Goal: Task Accomplishment & Management: Manage account settings

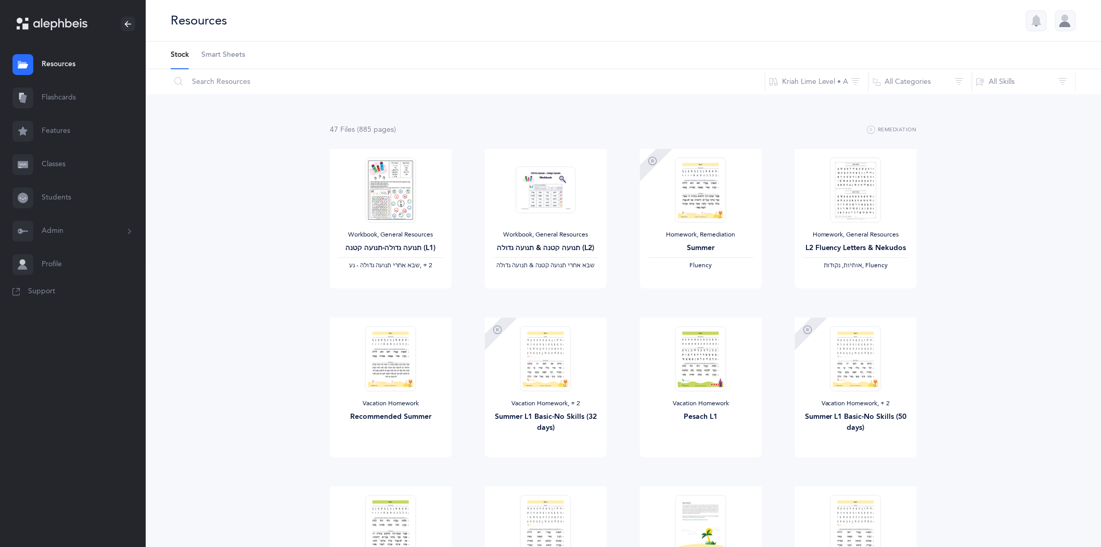
click at [59, 165] on link "Classes" at bounding box center [73, 164] width 146 height 33
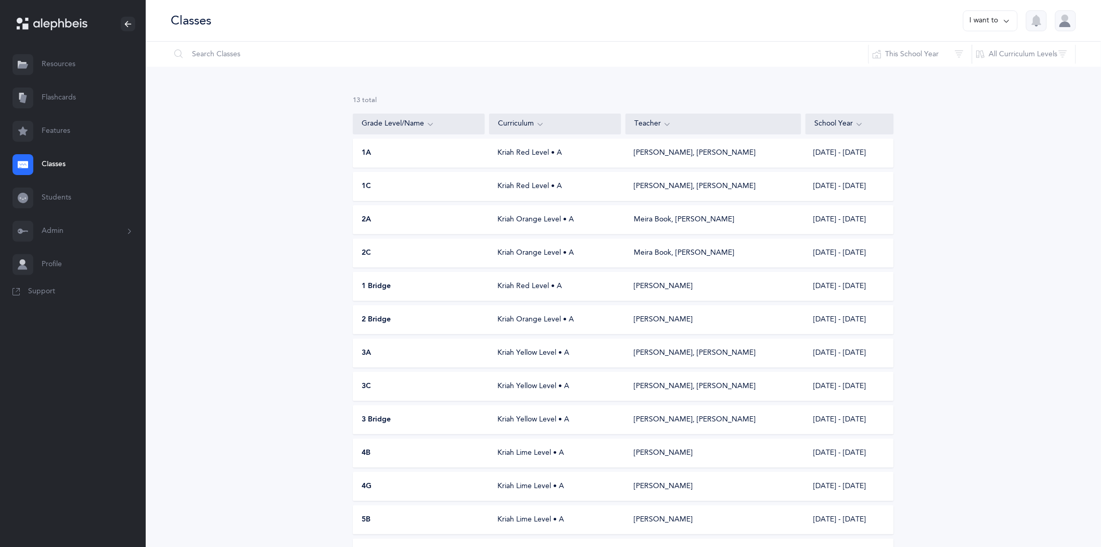
scroll to position [58, 0]
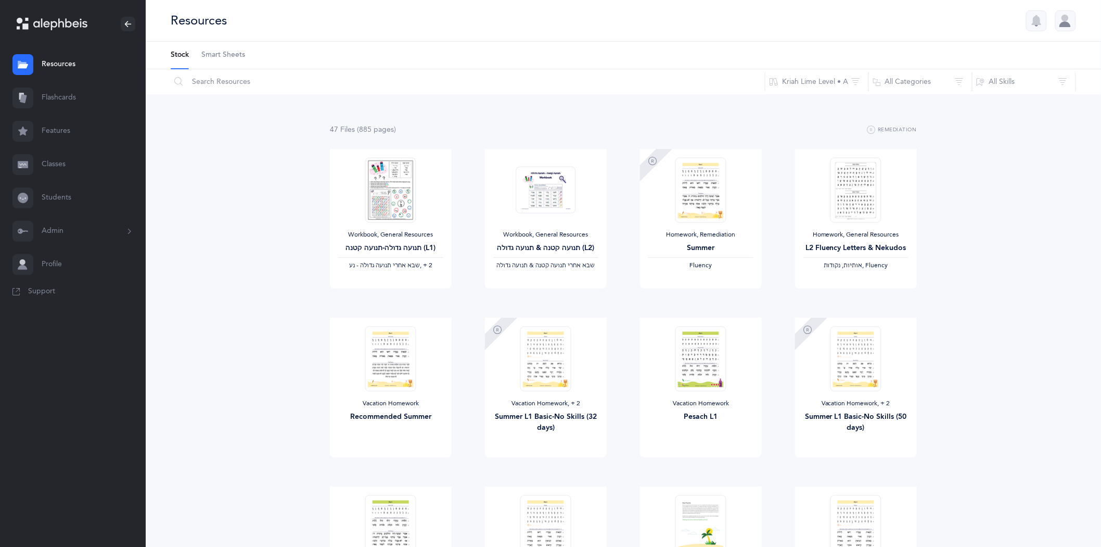
click at [53, 163] on link "Classes" at bounding box center [73, 164] width 146 height 33
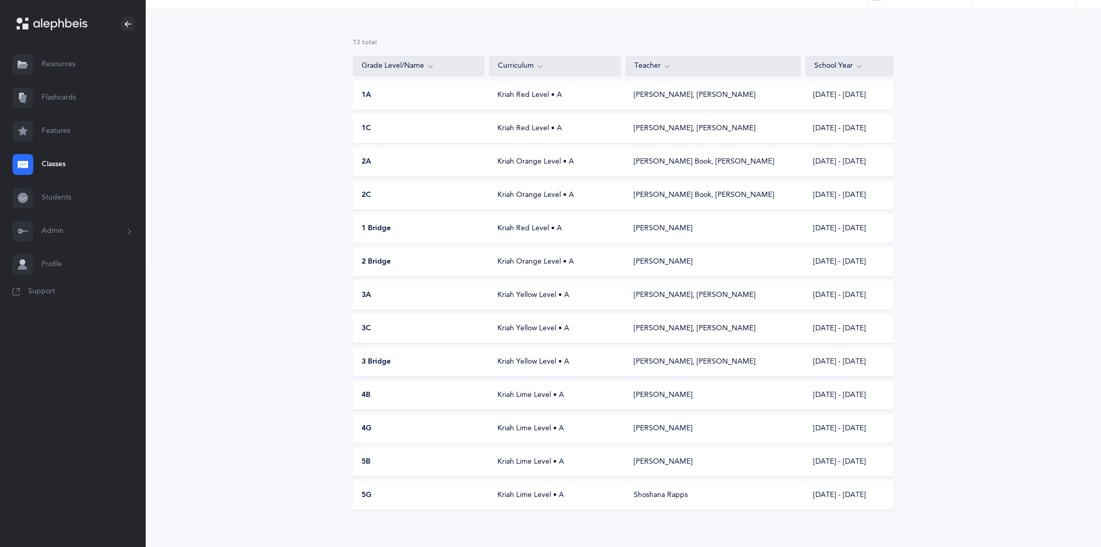
scroll to position [66, 0]
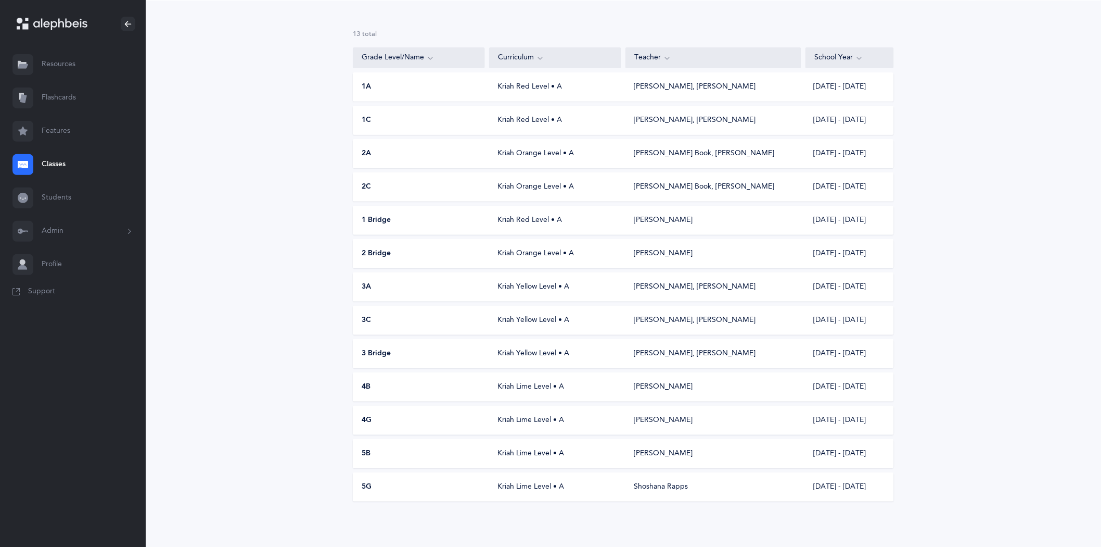
click at [374, 455] on div "5B" at bounding box center [419, 453] width 132 height 10
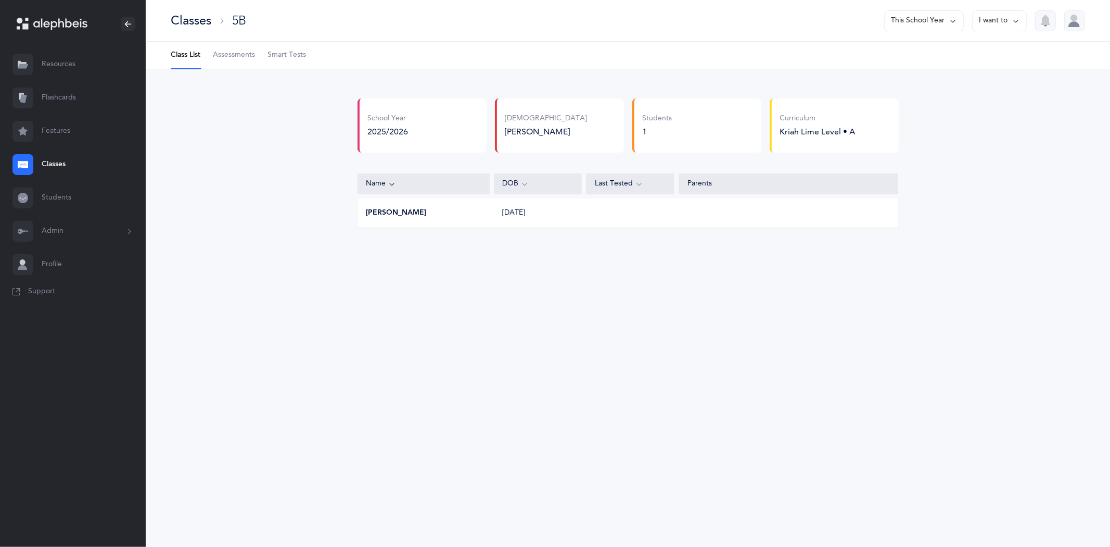
click at [53, 165] on link "Classes" at bounding box center [73, 164] width 146 height 33
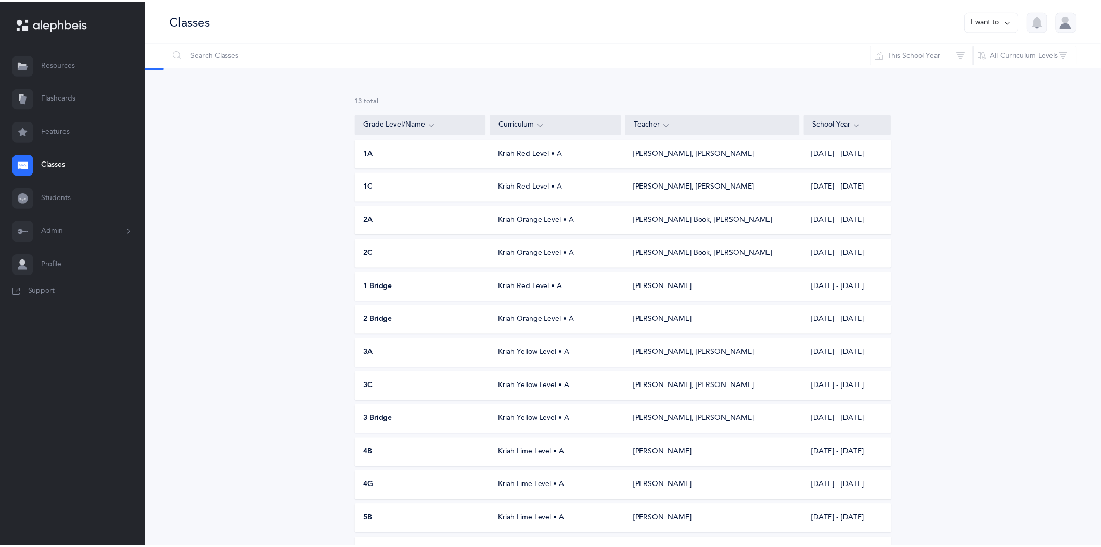
scroll to position [66, 0]
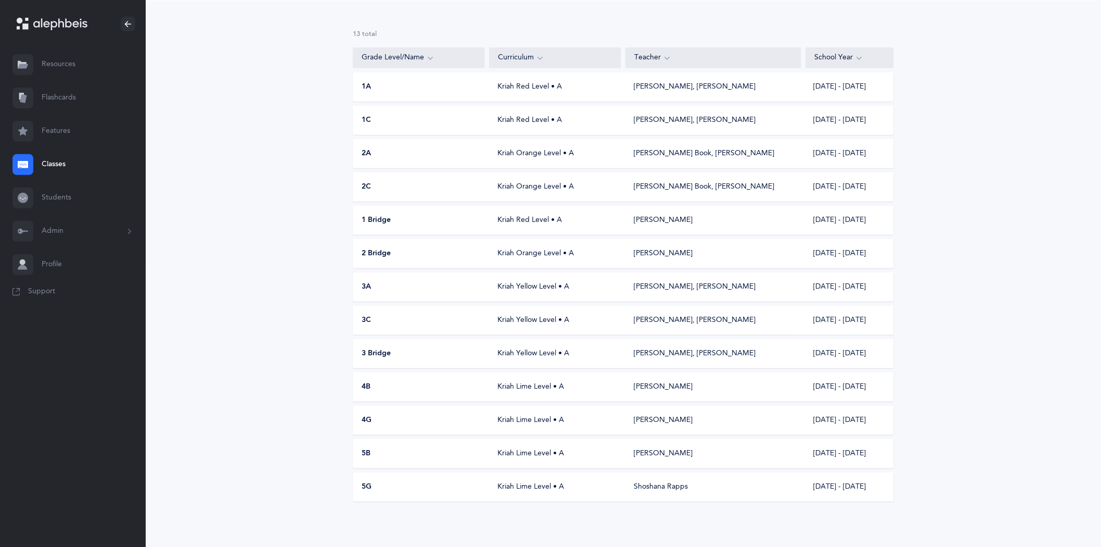
click at [545, 478] on div "5G Kriah Lime Level • A Shoshana Rapps [DATE] - [DATE]" at bounding box center [623, 486] width 541 height 29
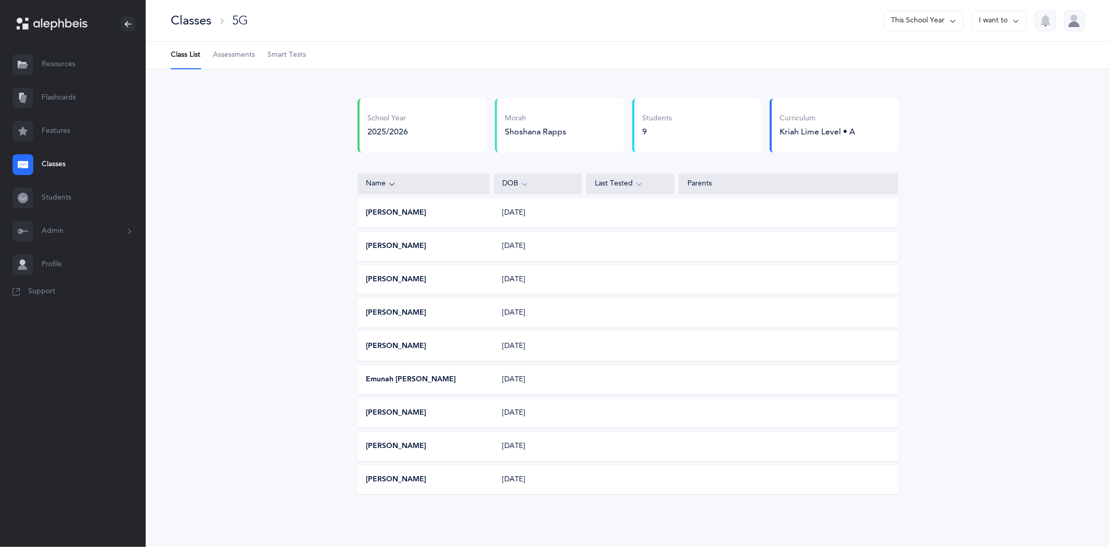
click at [1012, 17] on icon at bounding box center [1016, 20] width 8 height 11
click at [981, 87] on button "Print assessments" at bounding box center [981, 90] width 74 height 19
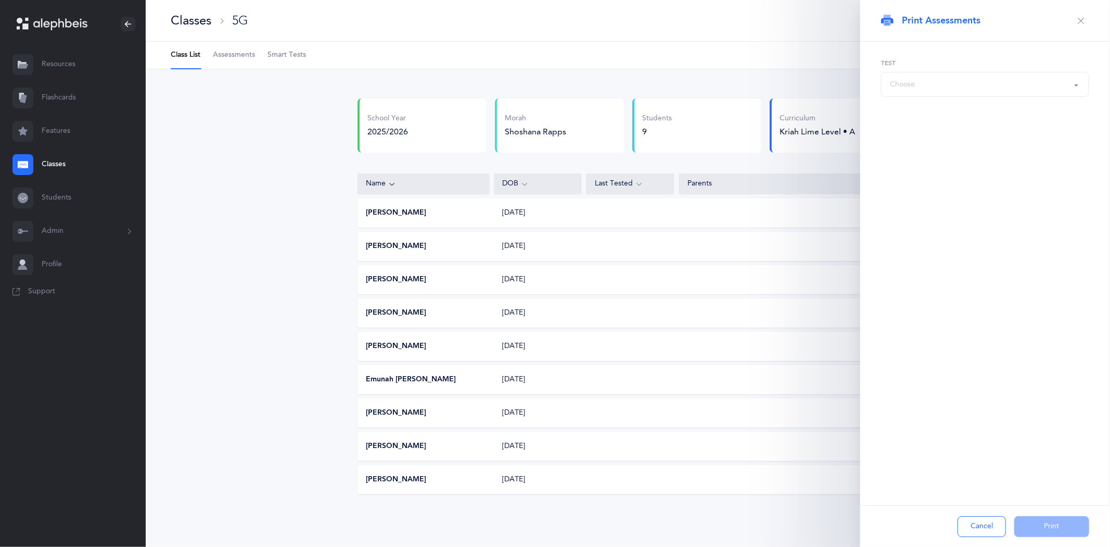
click at [981, 87] on div "Choose" at bounding box center [985, 84] width 190 height 18
click at [1075, 82] on button "Choose" at bounding box center [985, 84] width 208 height 25
click at [904, 134] on span "אותיות" at bounding box center [907, 136] width 21 height 9
select select "2"
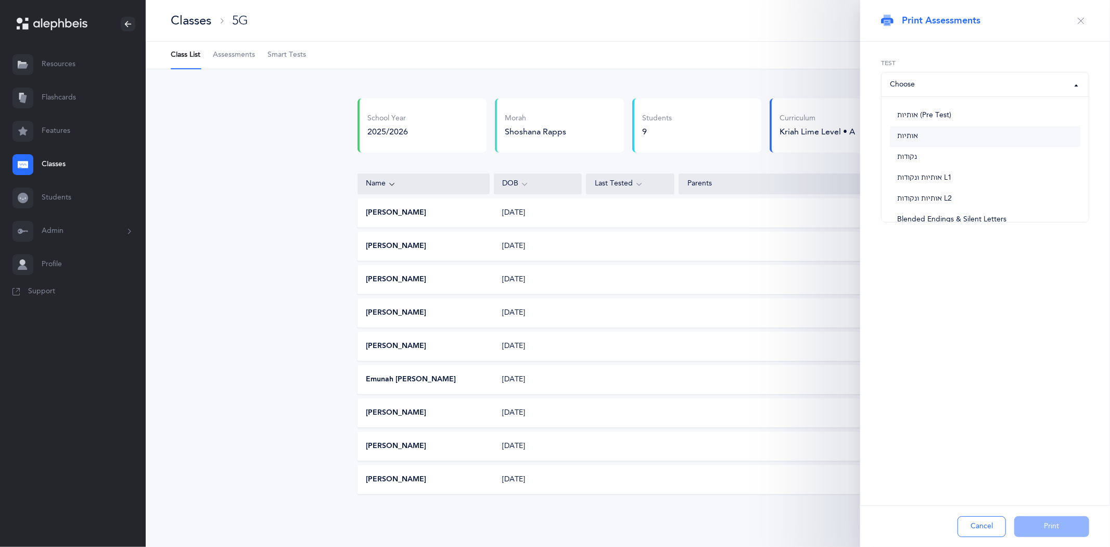
click at [904, 134] on div "אותיות (Pre Test) אותיות נקודות אותיות ונקודות L1 אותיות ונקודות L2 Blended End…" at bounding box center [985, 105] width 250 height 126
click at [1081, 21] on icon "button" at bounding box center [1081, 21] width 8 height 8
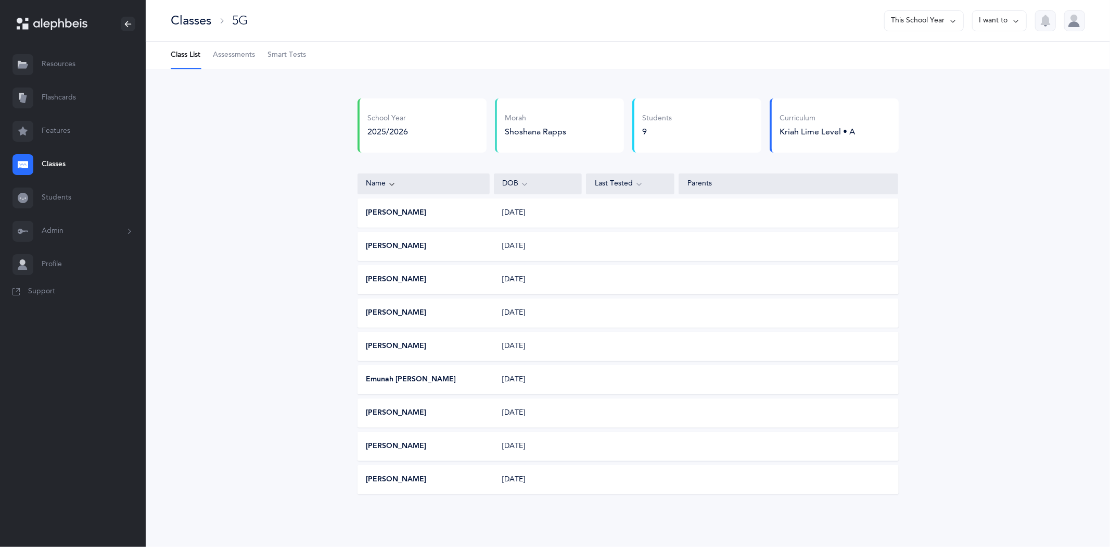
click at [217, 48] on link "Assessments" at bounding box center [234, 55] width 42 height 27
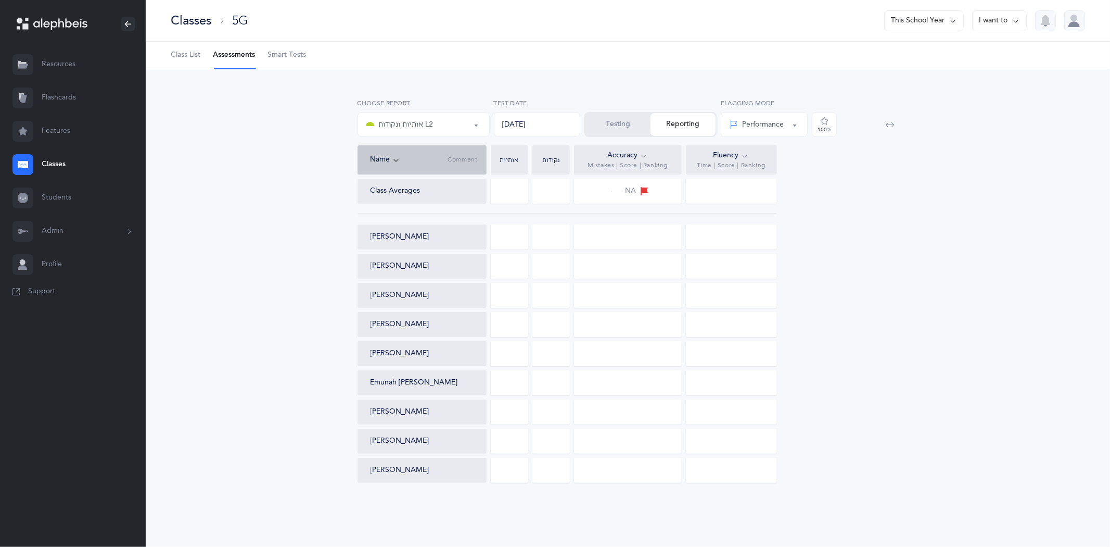
click at [606, 121] on button "Testing" at bounding box center [618, 124] width 65 height 23
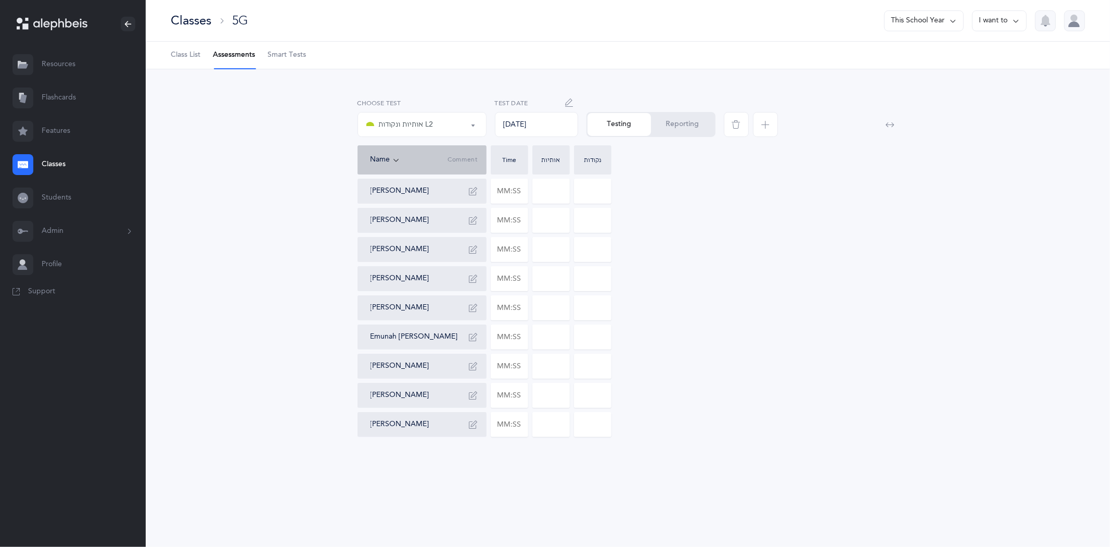
click at [573, 101] on icon "button" at bounding box center [570, 102] width 8 height 8
type input "09/10/2025"
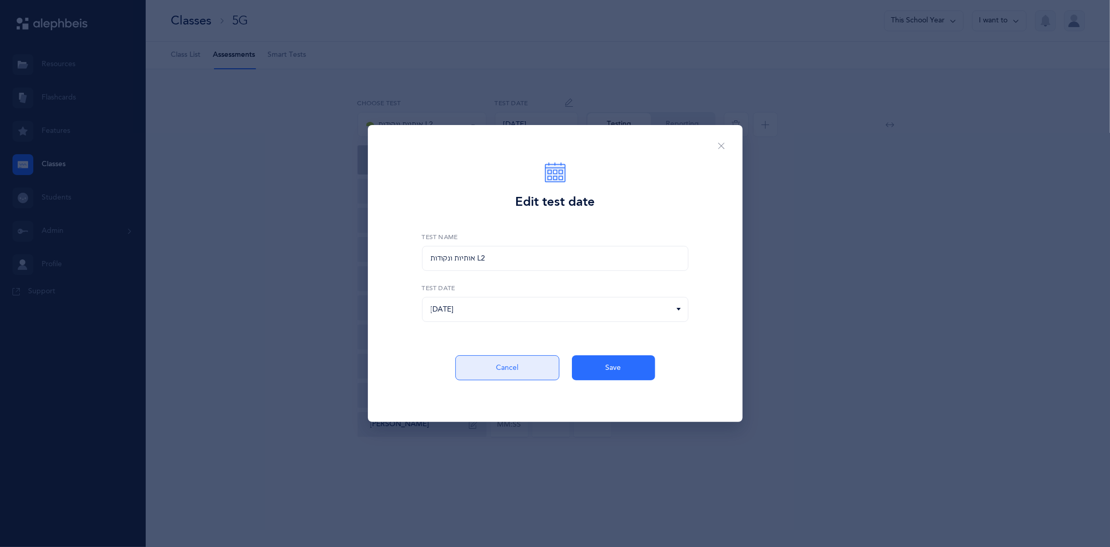
click at [498, 372] on button "Cancel" at bounding box center [507, 367] width 104 height 25
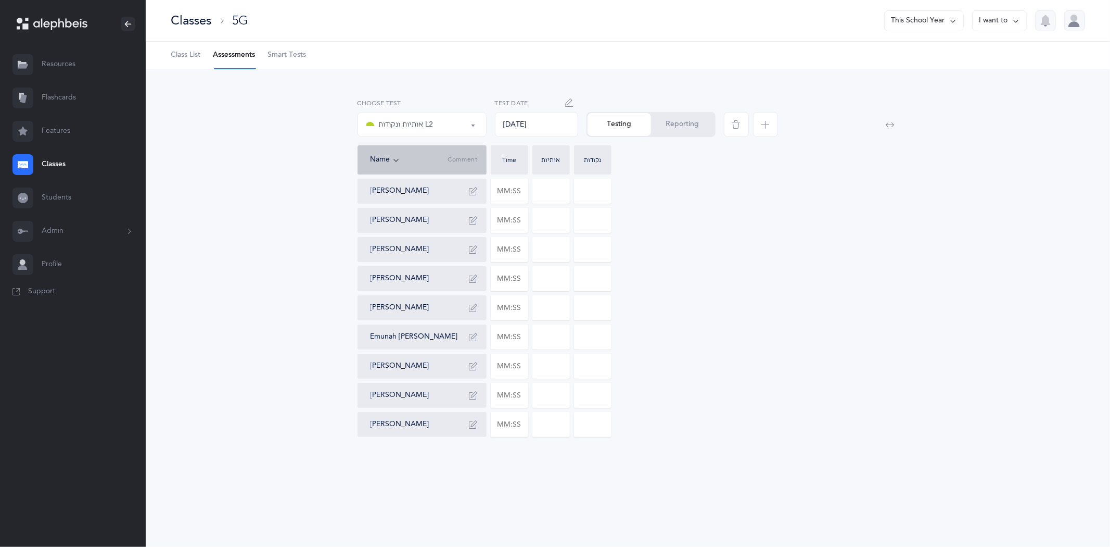
click at [764, 125] on icon "button" at bounding box center [765, 124] width 8 height 8
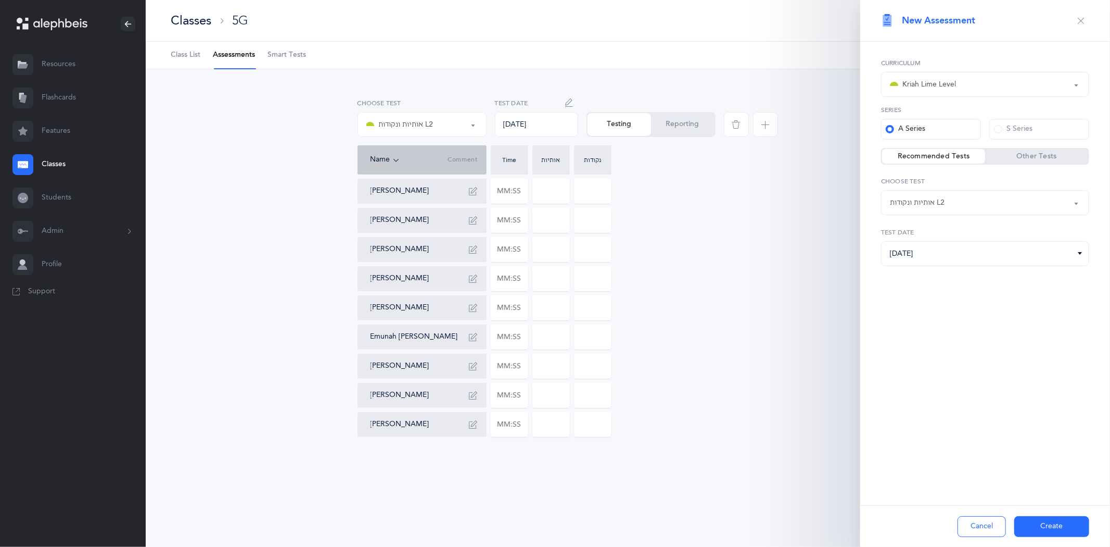
click at [1076, 201] on button "אותיות ונקודות L2" at bounding box center [985, 202] width 208 height 25
click at [1021, 151] on label "Other Tests" at bounding box center [1036, 156] width 103 height 10
click at [0, 0] on input "Other Tests" at bounding box center [0, 0] width 0 height 0
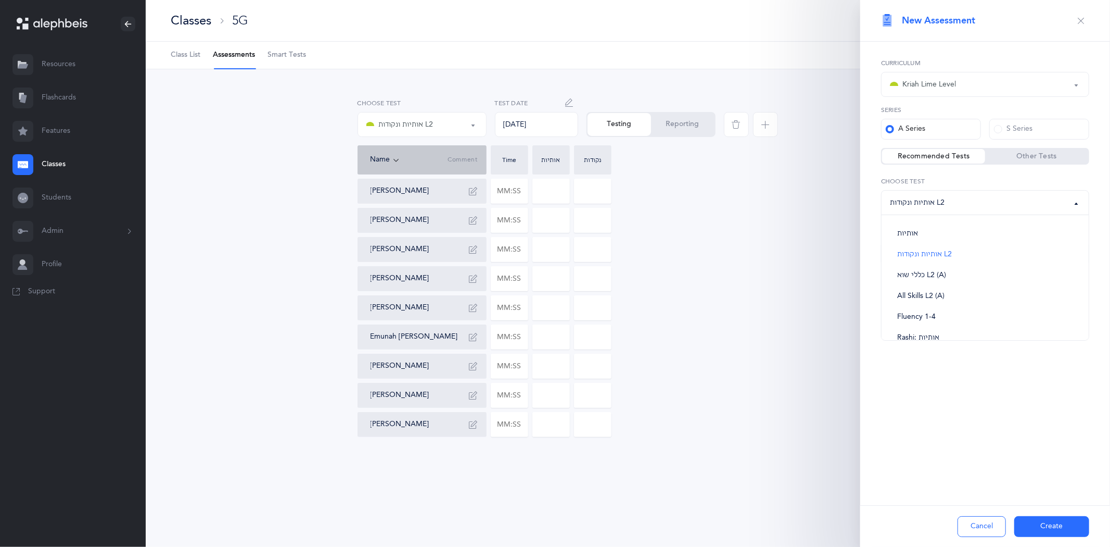
select select "30"
click at [1079, 206] on button "Rashi: Blending and Silent Letters" at bounding box center [985, 202] width 208 height 25
